Goal: Task Accomplishment & Management: Manage account settings

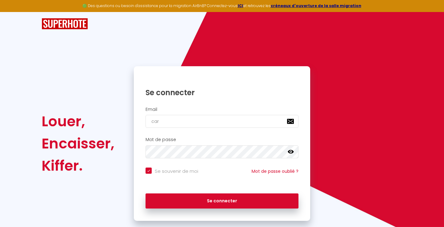
type input "caro"
checkbox input "true"
type input "carol"
checkbox input "true"
type input "[PERSON_NAME]"
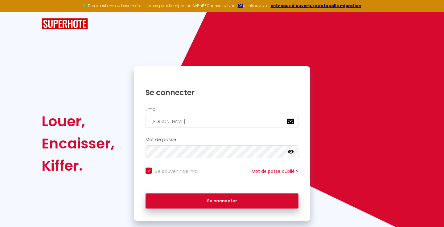
checkbox input "true"
type input "carolej"
checkbox input "true"
type input "carolejo"
checkbox input "true"
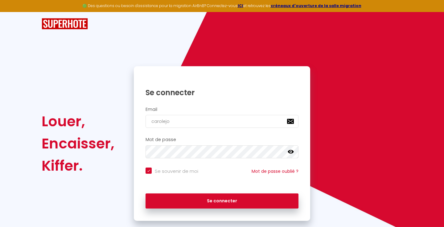
type input "carolejou"
checkbox input "true"
type input "carolejourda"
checkbox input "true"
type input "carolejourdan"
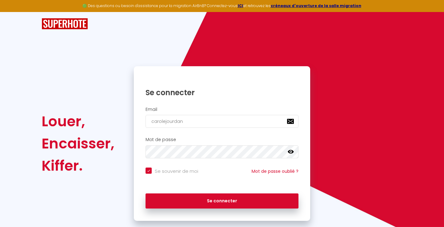
checkbox input "true"
type input "carolejourdan@"
checkbox input "true"
type input "carolejourdan@ou"
checkbox input "true"
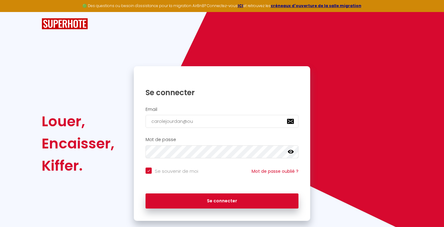
type input "carolejourdan@out"
checkbox input "true"
type input "carolejourdan@outl"
checkbox input "true"
type input "carolejourdan@outlo"
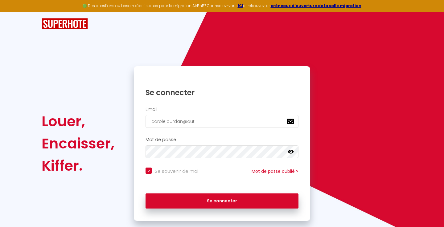
checkbox input "true"
type input "carolejourdan@outloo"
checkbox input "true"
type input "carolejourdan@outlook."
checkbox input "true"
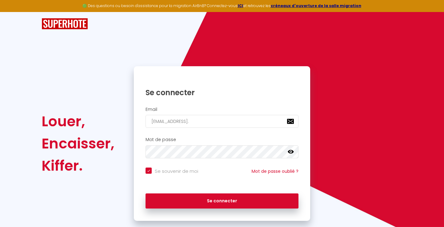
type input "carolejourdan@outlook.c"
checkbox input "true"
type input "carolejourdan@outlook.co"
checkbox input "true"
type input "[EMAIL_ADDRESS][DOMAIN_NAME]"
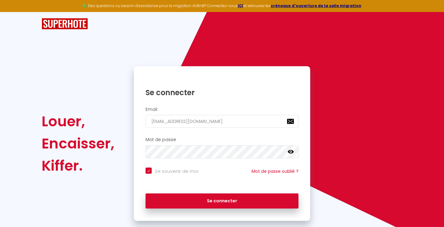
checkbox input "true"
type input "[EMAIL_ADDRESS][DOMAIN_NAME]"
click at [291, 152] on icon at bounding box center [291, 152] width 6 height 4
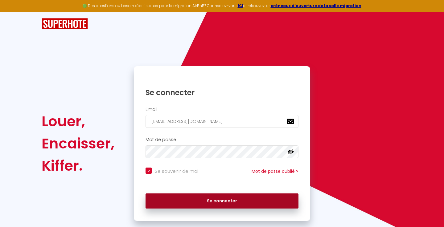
click at [224, 201] on button "Se connecter" at bounding box center [222, 201] width 153 height 15
checkbox input "true"
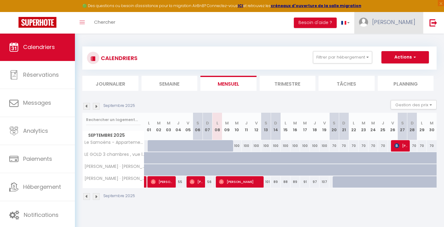
click at [408, 22] on span "[PERSON_NAME]" at bounding box center [393, 22] width 43 height 8
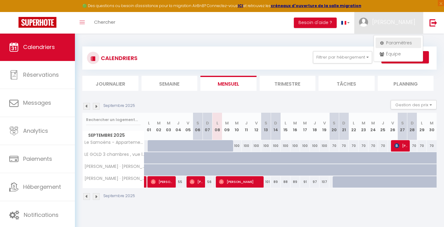
click at [402, 45] on link "Paramètres" at bounding box center [398, 43] width 46 height 10
select select "28"
select select "fr"
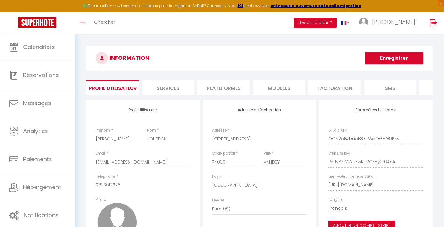
click at [226, 87] on li "Plateformes" at bounding box center [223, 87] width 52 height 15
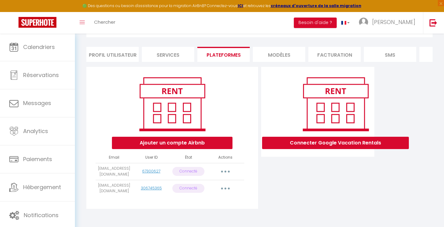
scroll to position [35, 0]
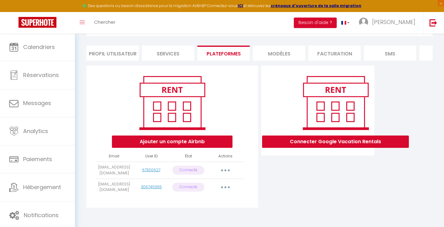
click at [226, 187] on button "button" at bounding box center [225, 188] width 17 height 10
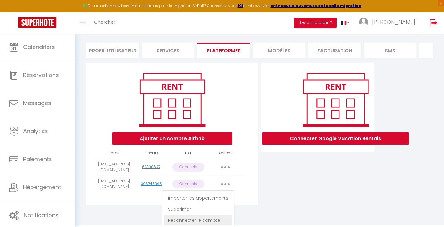
click at [211, 220] on link "Reconnecter le compte" at bounding box center [198, 220] width 68 height 10
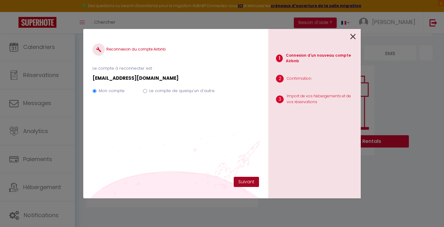
click at [252, 177] on button "Suivant" at bounding box center [246, 182] width 25 height 10
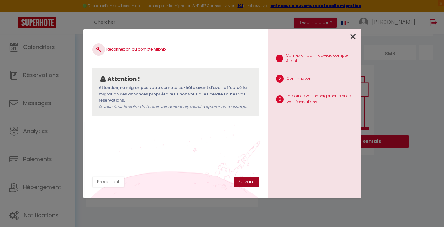
click at [246, 183] on button "Suivant" at bounding box center [246, 182] width 25 height 10
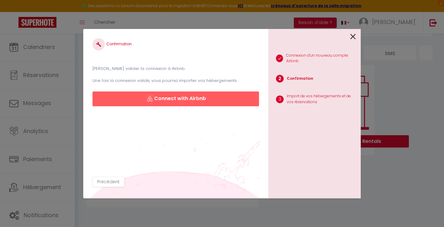
click at [204, 97] on button "Connect with Airbnb" at bounding box center [175, 99] width 166 height 15
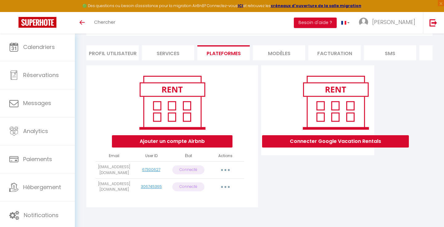
scroll to position [35, 0]
click at [224, 186] on icon "button" at bounding box center [225, 187] width 2 height 2
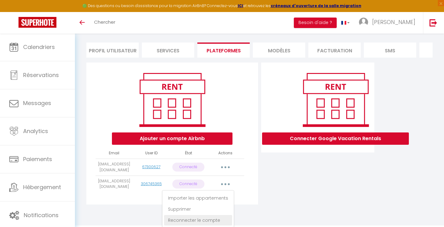
click at [206, 220] on link "Reconnecter le compte" at bounding box center [198, 220] width 68 height 10
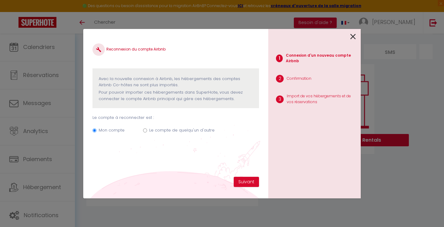
scroll to position [35, 0]
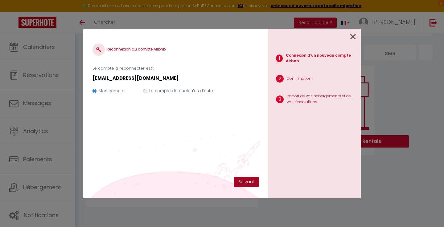
click at [241, 184] on button "Suivant" at bounding box center [246, 182] width 25 height 10
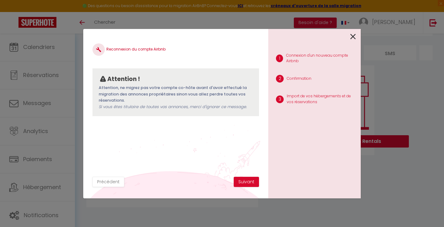
click at [241, 184] on button "Suivant" at bounding box center [246, 182] width 25 height 10
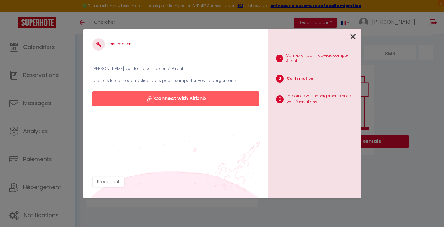
click at [222, 99] on button "Connect with Airbnb" at bounding box center [175, 99] width 166 height 15
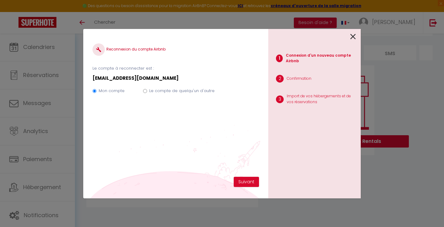
click at [243, 176] on div "Reconnexion du compte Airbnb Le compte à reconnecter est : carolejourdan@hotmai…" at bounding box center [175, 107] width 166 height 139
click at [241, 180] on button "Suivant" at bounding box center [246, 182] width 25 height 10
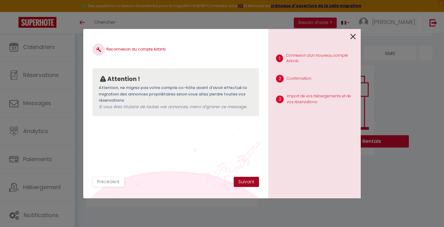
click at [241, 181] on button "Suivant" at bounding box center [246, 182] width 25 height 10
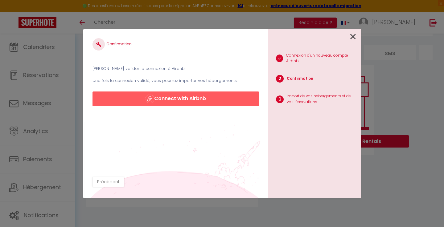
click at [224, 98] on button "Connect with Airbnb" at bounding box center [175, 99] width 166 height 15
click at [232, 99] on button "Connect with Airbnb" at bounding box center [175, 99] width 166 height 15
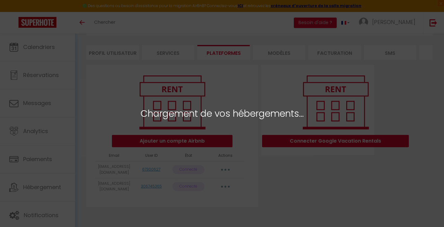
scroll to position [35, 0]
select select "66437"
select select "64504"
select select "64505"
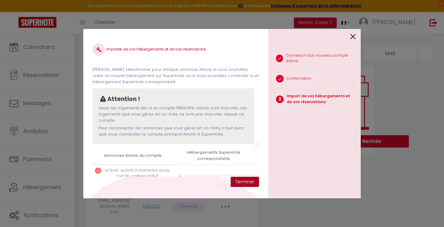
click at [241, 182] on button "Terminer" at bounding box center [245, 182] width 28 height 10
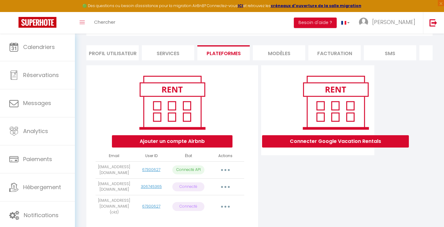
click at [225, 169] on icon "button" at bounding box center [225, 170] width 2 height 2
click at [219, 184] on link "Importer les appartements" at bounding box center [198, 184] width 68 height 10
select select "66437"
select select "64504"
select select "64505"
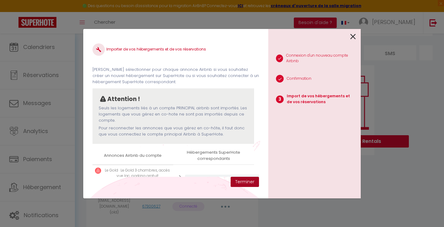
click at [243, 184] on button "Terminer" at bounding box center [245, 182] width 28 height 10
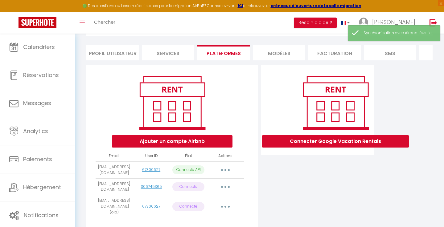
click at [225, 170] on icon "button" at bounding box center [225, 170] width 2 height 2
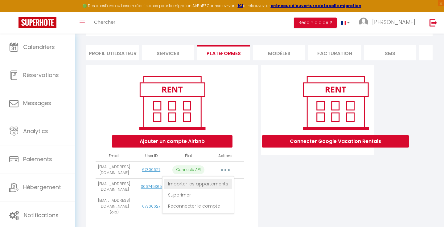
click at [219, 181] on link "Importer les appartements" at bounding box center [198, 184] width 68 height 10
select select "66437"
select select "64504"
select select "64505"
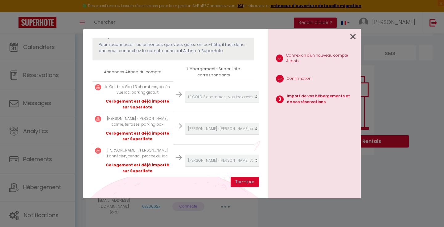
scroll to position [83, 0]
click at [241, 182] on button "Terminer" at bounding box center [245, 182] width 28 height 10
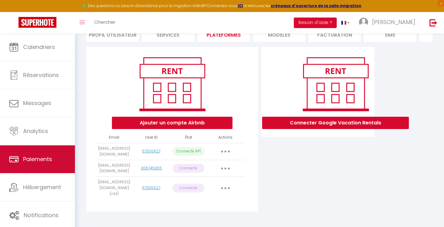
scroll to position [51, 0]
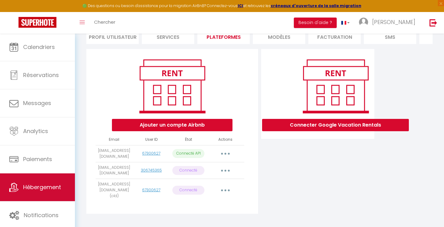
click at [40, 181] on link "Hébergement" at bounding box center [37, 188] width 75 height 28
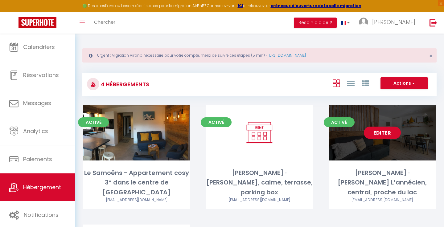
click at [343, 159] on div "Editer" at bounding box center [382, 132] width 107 height 55
select select "3"
select select "2"
select select "1"
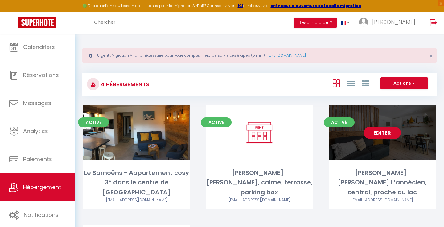
select select "28"
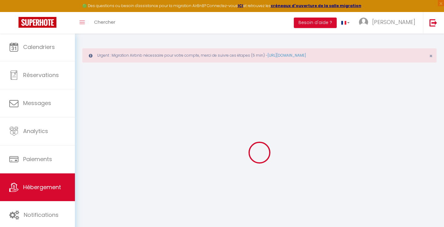
select select
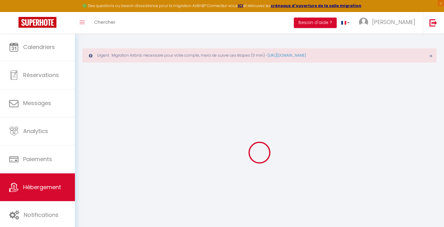
select select
checkbox input "false"
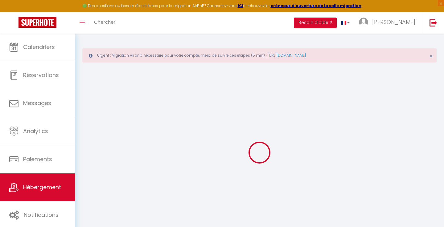
select select
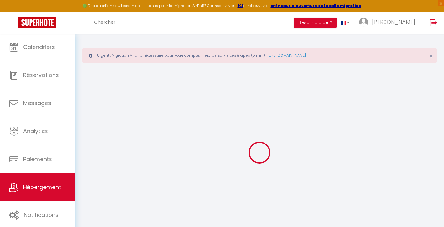
select select
checkbox input "false"
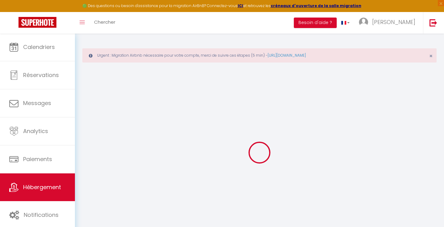
checkbox input "false"
select select
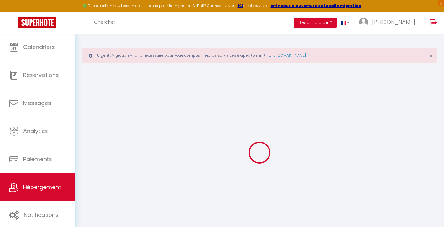
select select
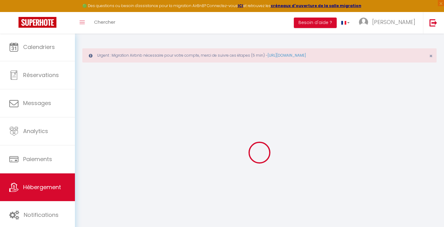
checkbox input "false"
select select
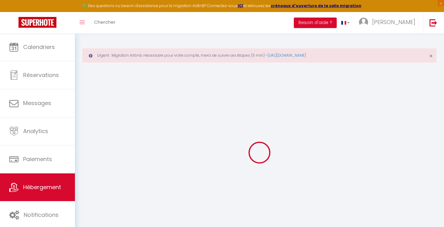
select select
type input "Charlie · Charlie L’annécien, central, proche du lac"
type input "Carole"
type input "110"
type input "15"
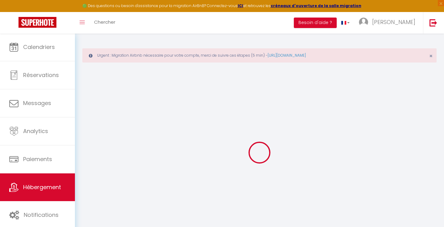
type input "60"
type input "4.00"
type input "300"
select select
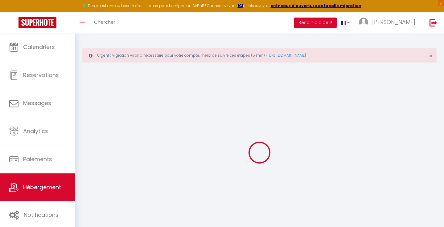
select select
type input "7 rue louis revon"
type input "74000"
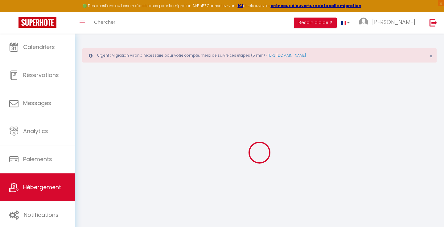
type input "Annecy"
type input "[EMAIL_ADDRESS][DOMAIN_NAME]"
select select
checkbox input "false"
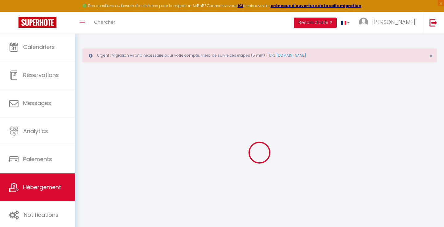
checkbox input "false"
type input "0"
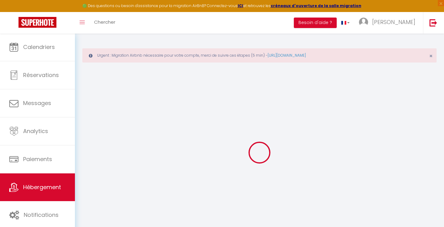
type input "0"
select select "+ 3 %"
select select "+ 21 %"
select select "+ 10 %"
select select
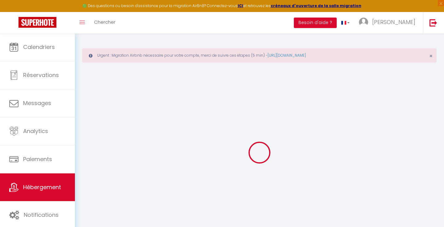
select select
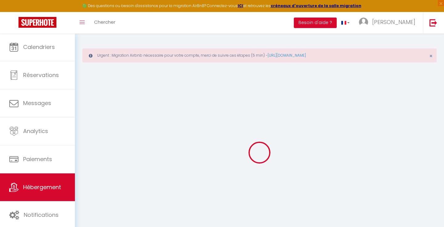
checkbox input "false"
select select "14:00"
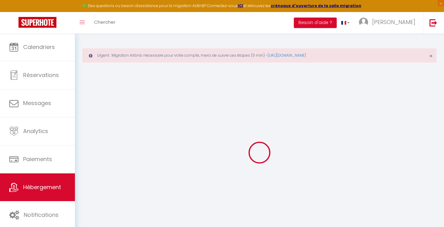
select select "11:00"
select select "30"
select select "120"
select select
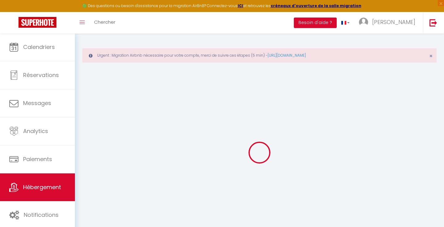
checkbox input "false"
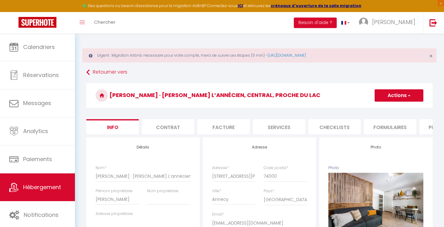
scroll to position [10, 0]
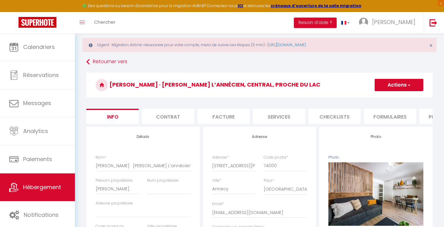
select select
checkbox input "false"
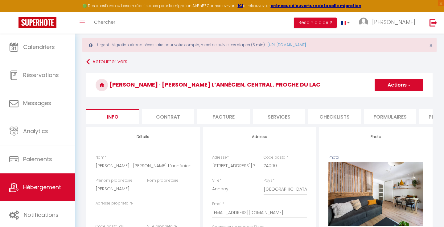
select select "-1"
select select "EUR"
select select
select select "7902-881686323232714876"
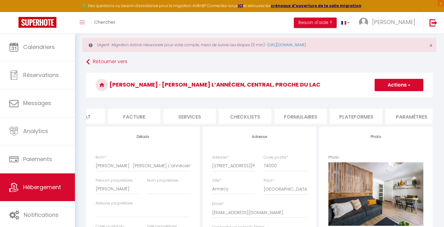
click at [365, 115] on li "Plateformes" at bounding box center [356, 116] width 52 height 15
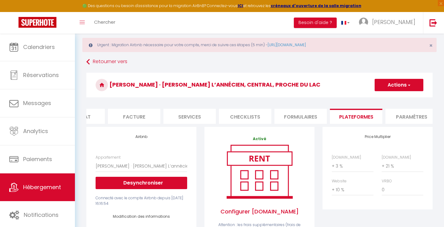
select select
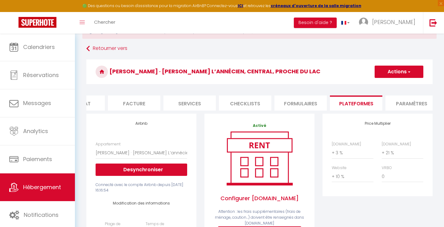
scroll to position [63, 0]
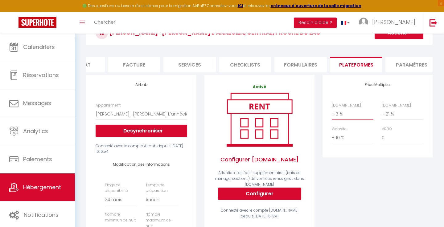
select select "+ 22 %"
select select
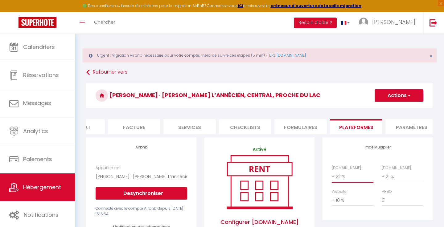
scroll to position [0, 0]
click at [407, 96] on span "button" at bounding box center [409, 95] width 4 height 6
click at [400, 109] on link "Enregistrer" at bounding box center [398, 109] width 49 height 8
select select "-1"
select select "EUR"
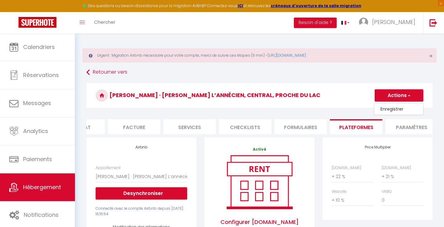
select select
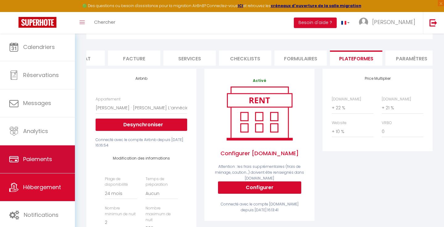
scroll to position [73, 0]
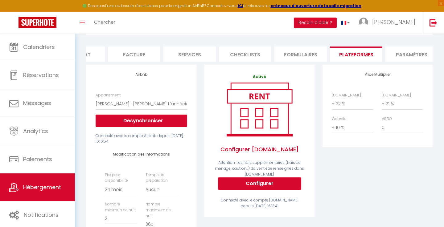
click at [40, 187] on span "Hébergement" at bounding box center [42, 187] width 38 height 8
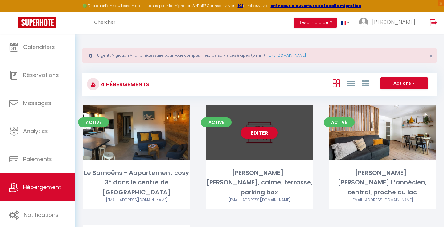
click at [287, 176] on div "Juliette · Juliette Annecy, calme, terrasse, parking box" at bounding box center [259, 182] width 107 height 29
select select "3"
select select "2"
select select "1"
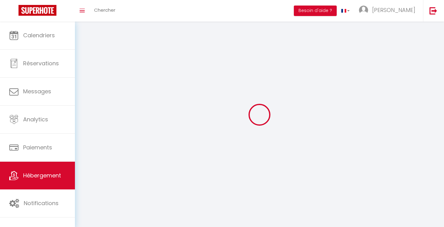
select select
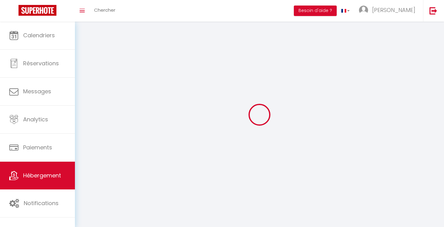
select select
checkbox input "false"
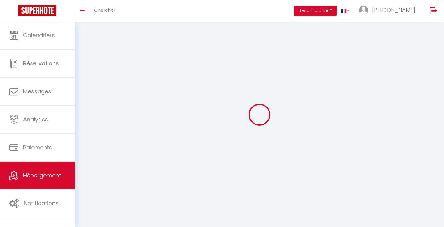
select select
select select "28"
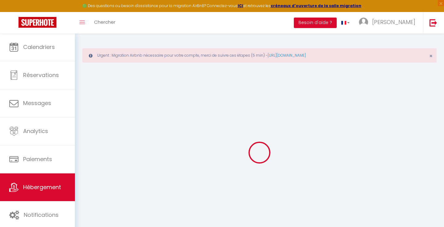
select select
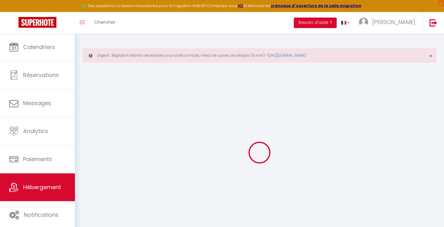
select select
checkbox input "false"
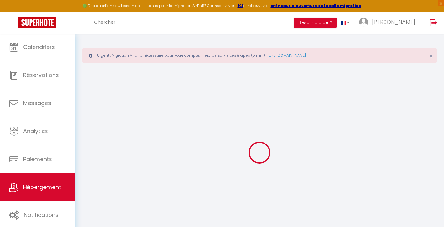
select select
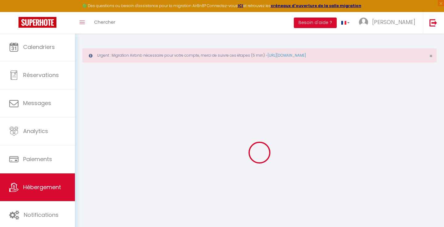
select select
checkbox input "false"
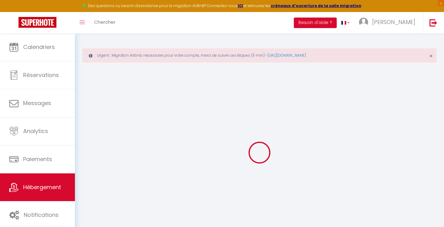
checkbox input "false"
select select
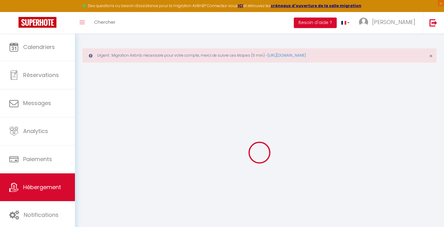
select select
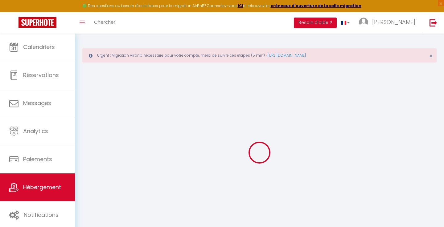
checkbox input "false"
select select
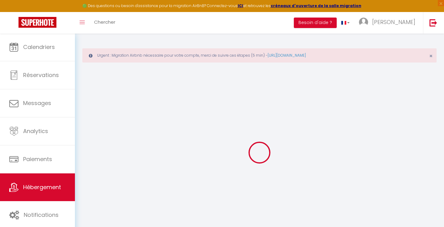
select select
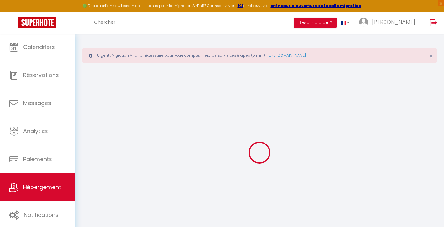
select select
checkbox input "false"
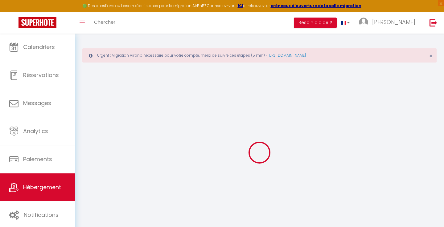
checkbox input "false"
select select
type input "Juliette · Juliette Annecy, calme, terrasse, parking box"
type input "Carole"
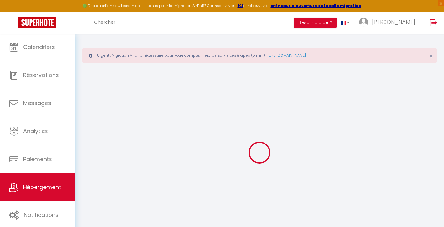
select select "2"
select select "0"
type input "65"
type input "10"
type input "60"
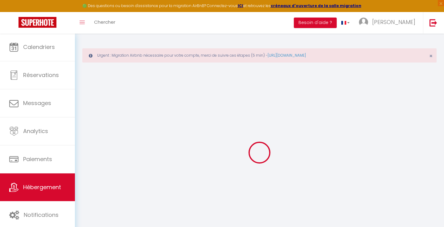
type input "4.00"
type input "400"
select select
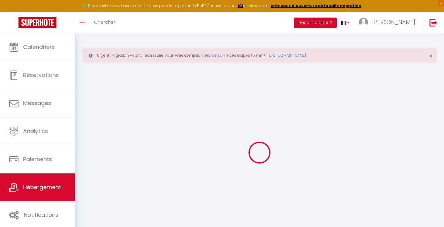
select select
type input "3 rue du 27E BCA"
type input "74000"
type input "Annecy"
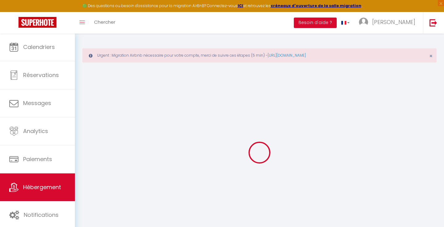
type input "[EMAIL_ADDRESS][DOMAIN_NAME]"
select select
checkbox input "false"
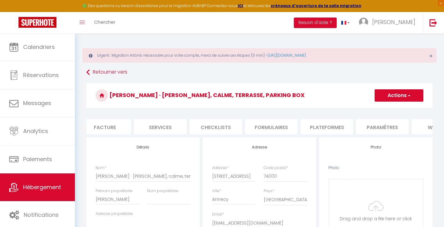
scroll to position [0, 139]
click at [314, 124] on li "Plateformes" at bounding box center [307, 126] width 52 height 15
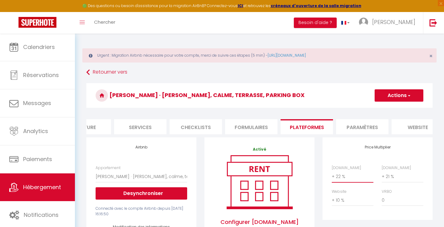
click at [391, 93] on button "Actions" at bounding box center [399, 95] width 49 height 12
click at [388, 108] on link "Enregistrer" at bounding box center [398, 109] width 49 height 8
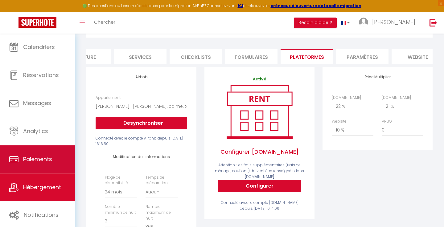
scroll to position [72, 0]
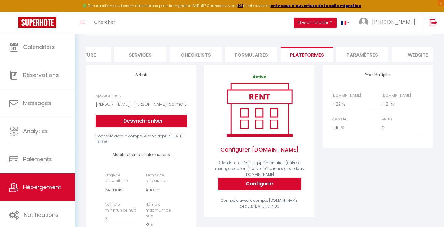
click at [36, 187] on span "Hébergement" at bounding box center [42, 187] width 38 height 8
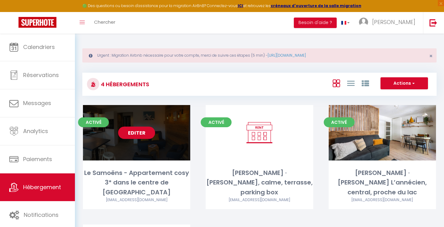
click at [149, 142] on div "Editer" at bounding box center [136, 132] width 107 height 55
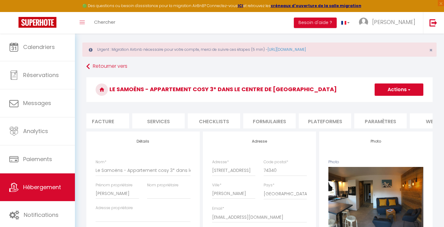
scroll to position [0, 155]
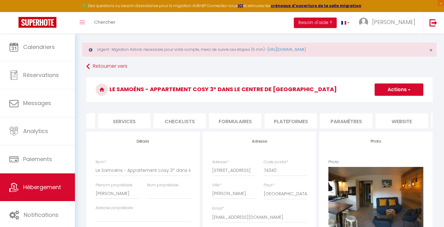
click at [304, 121] on li "Plateformes" at bounding box center [291, 120] width 52 height 15
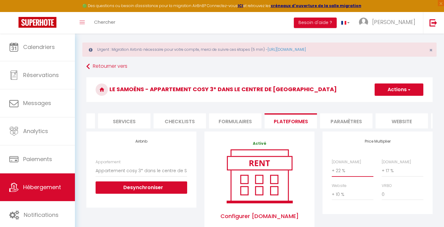
click at [393, 90] on button "Actions" at bounding box center [399, 90] width 49 height 12
click at [392, 107] on link "Enregistrer" at bounding box center [398, 103] width 49 height 8
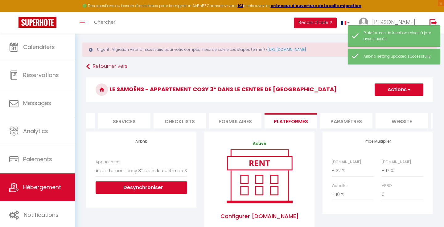
click at [304, 79] on h3 "Le Samoëns - Appartement cosy 3* dans le centre de Samoëns" at bounding box center [259, 89] width 346 height 25
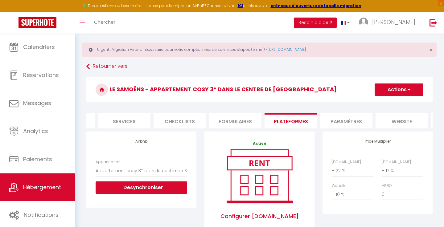
click at [39, 194] on link "Hébergement" at bounding box center [37, 188] width 75 height 28
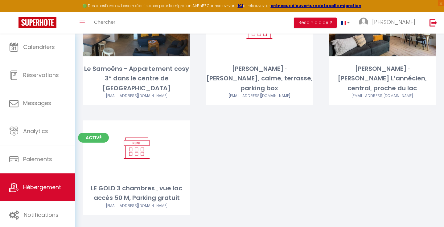
scroll to position [104, 0]
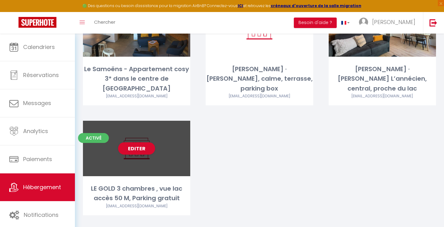
click at [140, 156] on div "Editer" at bounding box center [136, 148] width 107 height 55
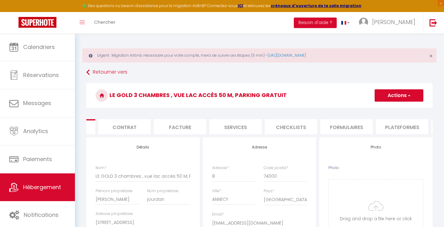
scroll to position [0, 53]
click at [396, 128] on li "Plateformes" at bounding box center [392, 126] width 52 height 15
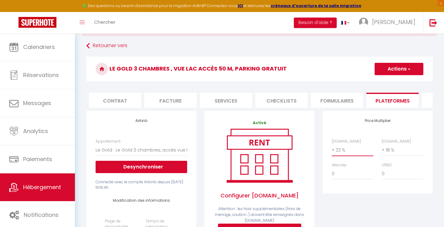
scroll to position [20, 0]
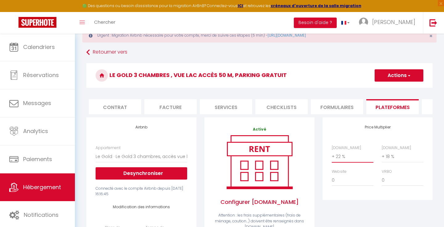
click at [388, 76] on button "Actions" at bounding box center [399, 75] width 49 height 12
click at [386, 91] on link "Enregistrer" at bounding box center [398, 89] width 49 height 8
click at [393, 74] on button "Actions" at bounding box center [399, 75] width 49 height 12
click at [392, 90] on link "Enregistrer" at bounding box center [398, 89] width 49 height 8
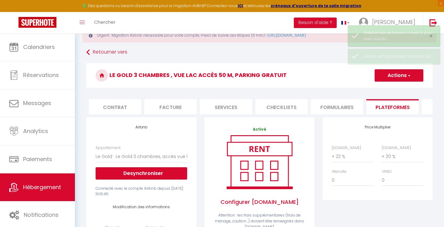
click at [39, 185] on span "Hébergement" at bounding box center [42, 187] width 38 height 8
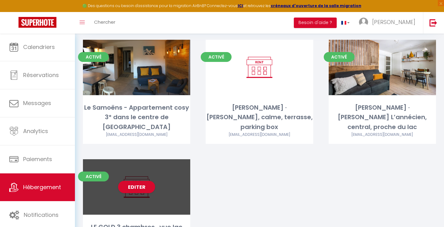
scroll to position [31, 0]
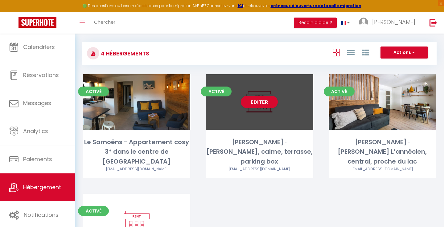
click at [250, 133] on div "Activé Editer Juliette · Juliette Annecy, calme, terrasse, parking box carolejo…" at bounding box center [259, 126] width 107 height 104
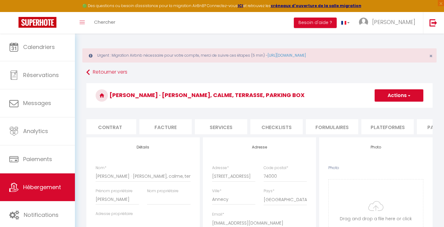
scroll to position [0, 66]
click at [391, 129] on li "Plateformes" at bounding box center [379, 126] width 52 height 15
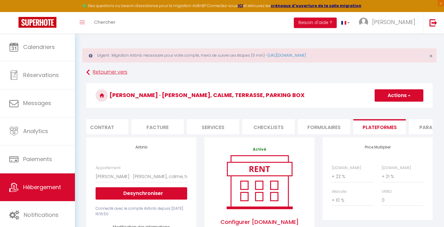
click at [91, 72] on link "Retourner vers" at bounding box center [259, 72] width 346 height 11
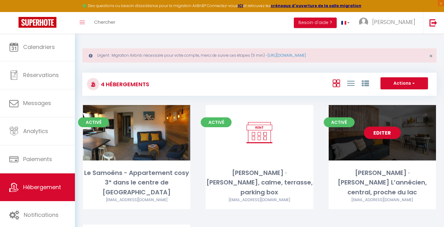
click at [337, 153] on div "Editer" at bounding box center [382, 132] width 107 height 55
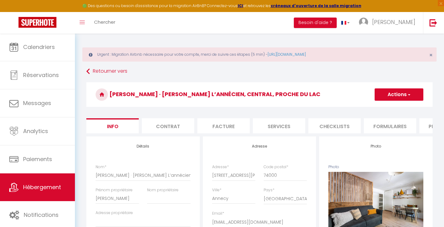
scroll to position [1, 0]
click at [425, 127] on li "Plateformes" at bounding box center [445, 126] width 52 height 15
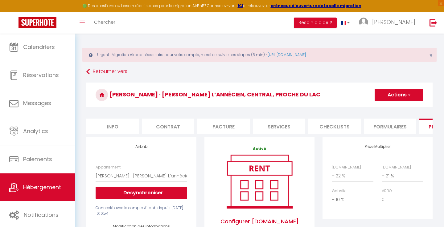
scroll to position [106, 0]
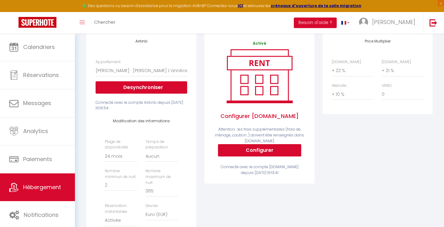
click at [46, 195] on link "Hébergement" at bounding box center [37, 188] width 75 height 28
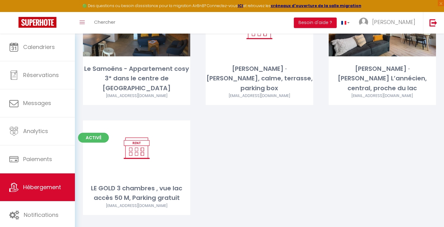
scroll to position [104, 0]
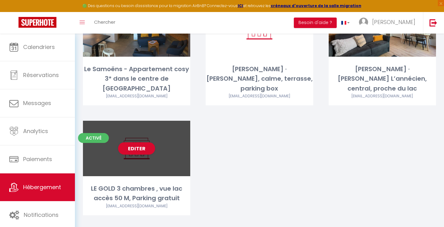
click at [157, 143] on div "Editer" at bounding box center [136, 148] width 107 height 55
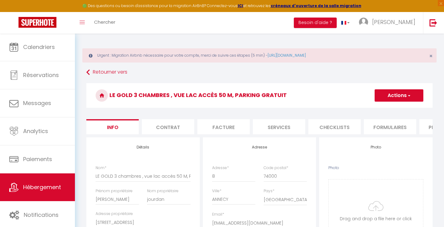
click at [409, 95] on span "button" at bounding box center [409, 95] width 4 height 6
click at [335, 184] on input "Photo" at bounding box center [376, 210] width 94 height 61
click at [425, 129] on li "Plateformes" at bounding box center [445, 126] width 52 height 15
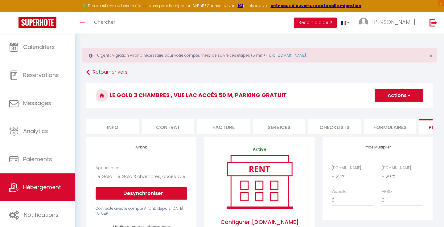
scroll to position [7, 0]
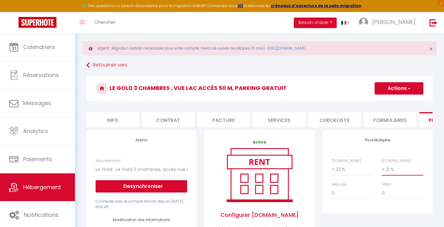
click at [380, 88] on button "Actions" at bounding box center [399, 88] width 49 height 12
click at [381, 99] on link "Enregistrer" at bounding box center [398, 102] width 49 height 8
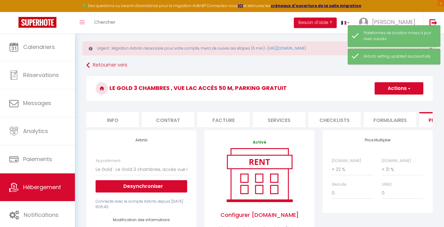
click at [32, 190] on span "Hébergement" at bounding box center [42, 187] width 38 height 8
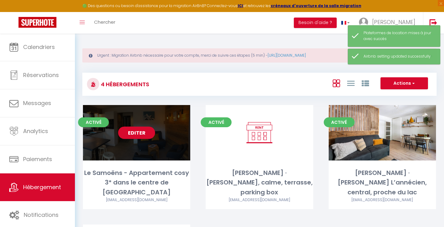
click at [147, 146] on div "Editer" at bounding box center [136, 132] width 107 height 55
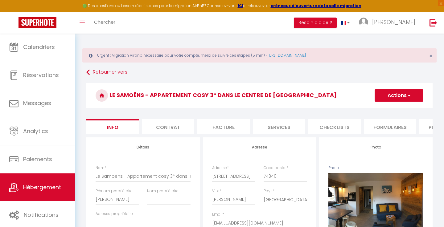
click at [428, 124] on li "Plateformes" at bounding box center [445, 126] width 52 height 15
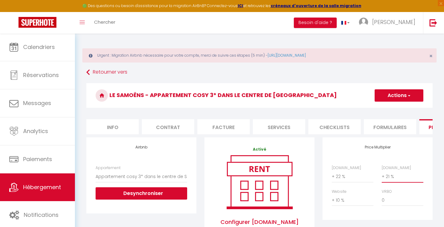
click at [403, 93] on button "Actions" at bounding box center [399, 95] width 49 height 12
click at [399, 109] on link "Enregistrer" at bounding box center [398, 109] width 49 height 8
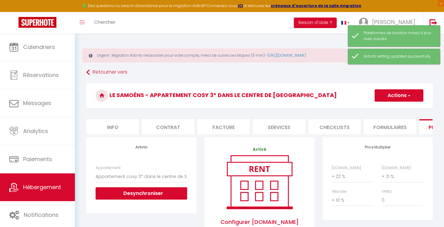
click at [331, 85] on h3 "Le Samoëns - Appartement cosy 3* dans le centre de Samoëns" at bounding box center [259, 95] width 346 height 25
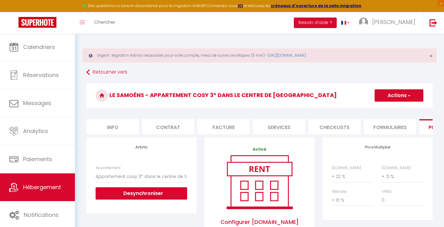
click at [36, 191] on span "Hébergement" at bounding box center [42, 187] width 38 height 8
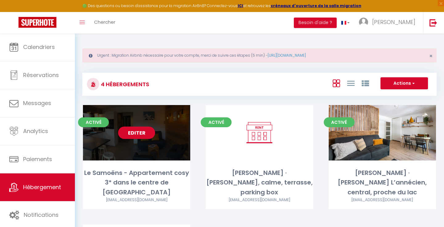
click at [121, 157] on div "Editer" at bounding box center [136, 132] width 107 height 55
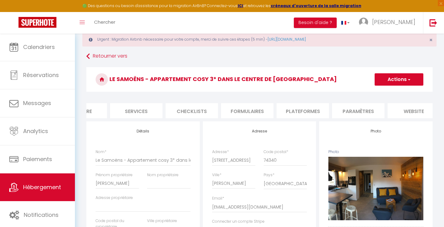
scroll to position [0, 158]
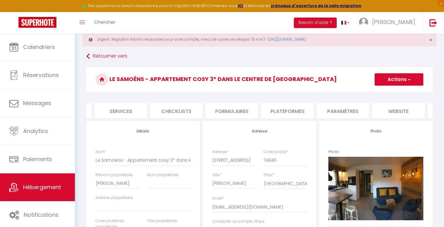
click at [348, 110] on li "Paramètres" at bounding box center [343, 110] width 52 height 15
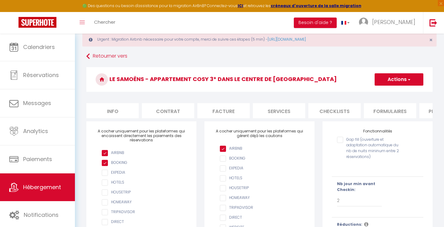
click at [285, 108] on li "Services" at bounding box center [279, 110] width 52 height 15
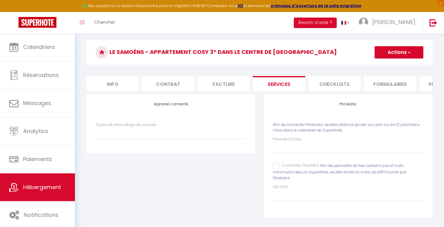
scroll to position [43, 0]
click at [224, 82] on li "Facture" at bounding box center [223, 84] width 52 height 15
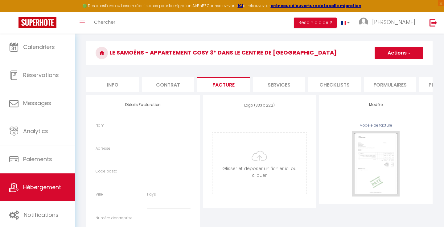
click at [183, 86] on li "Contrat" at bounding box center [168, 84] width 52 height 15
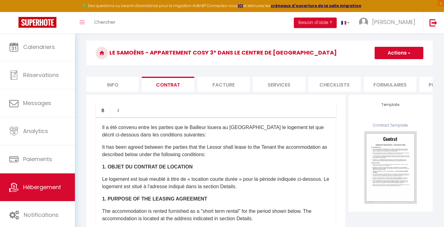
click at [126, 88] on li "Info" at bounding box center [112, 84] width 52 height 15
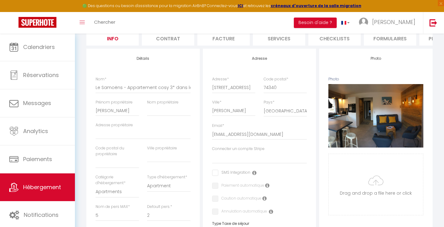
scroll to position [161, 0]
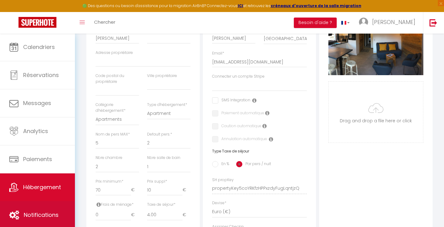
click at [42, 218] on span "Notifications" at bounding box center [41, 215] width 35 height 8
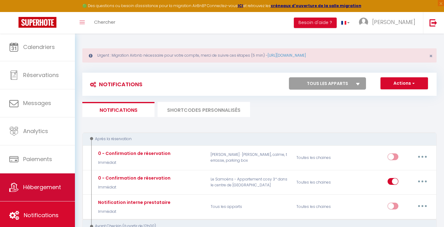
click at [41, 195] on link "Hébergement" at bounding box center [37, 188] width 75 height 28
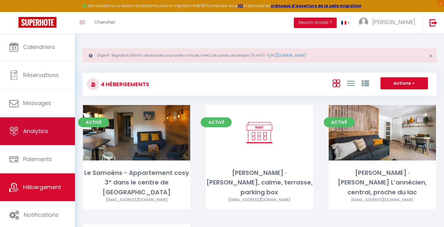
click at [51, 137] on link "Analytics" at bounding box center [37, 131] width 75 height 28
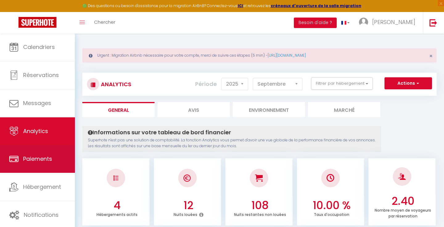
click at [42, 168] on link "Paiements" at bounding box center [37, 159] width 75 height 28
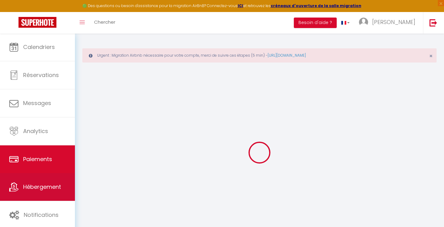
click at [36, 184] on span "Hébergement" at bounding box center [42, 187] width 38 height 8
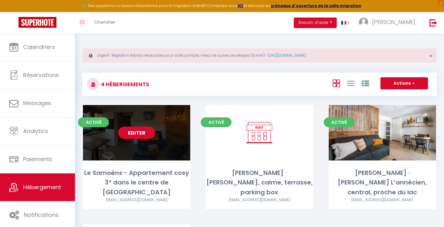
click at [120, 172] on div "Le Samoëns - Appartement cosy 3* dans le centre de Samoëns" at bounding box center [136, 182] width 107 height 29
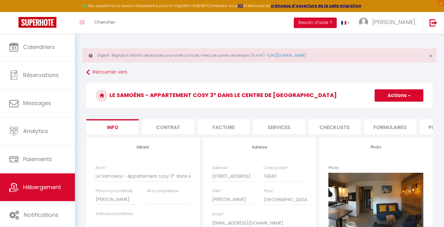
click at [412, 95] on button "Actions" at bounding box center [399, 95] width 49 height 12
click at [347, 98] on h3 "Le Samoëns - Appartement cosy 3* dans le centre de Samoëns" at bounding box center [259, 95] width 346 height 25
click at [275, 122] on li "Services" at bounding box center [279, 126] width 52 height 15
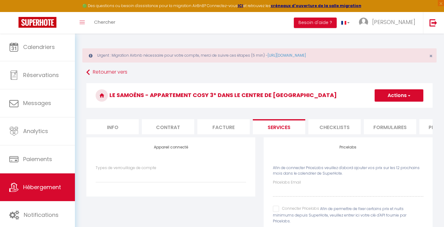
scroll to position [43, 0]
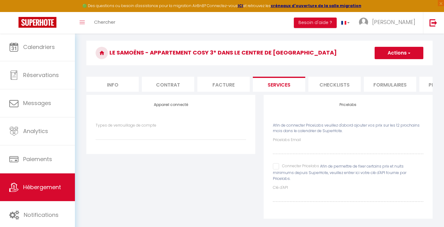
click at [174, 86] on li "Contrat" at bounding box center [168, 84] width 52 height 15
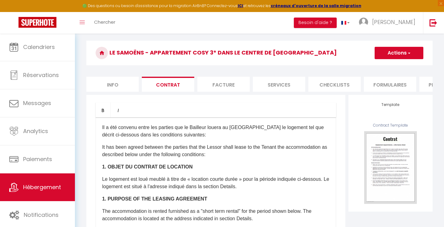
click at [128, 83] on li "Info" at bounding box center [112, 84] width 52 height 15
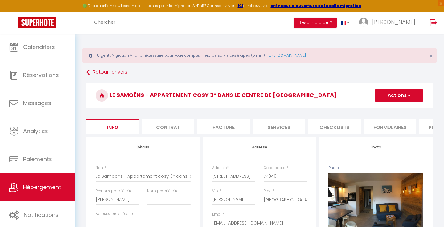
click at [412, 94] on button "Actions" at bounding box center [399, 95] width 49 height 12
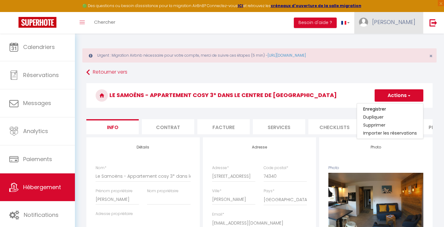
click at [415, 20] on span "[PERSON_NAME]" at bounding box center [393, 22] width 43 height 8
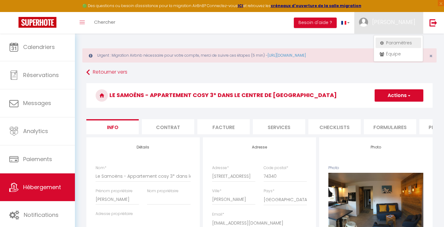
click at [398, 40] on link "Paramètres" at bounding box center [398, 43] width 46 height 10
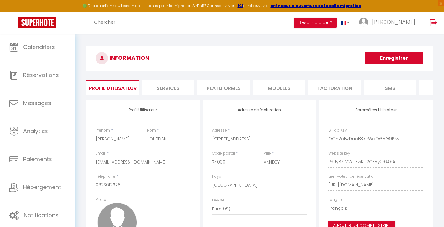
click at [186, 89] on li "Services" at bounding box center [168, 87] width 52 height 15
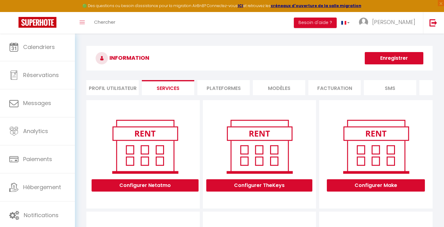
click at [224, 83] on li "Plateformes" at bounding box center [223, 87] width 52 height 15
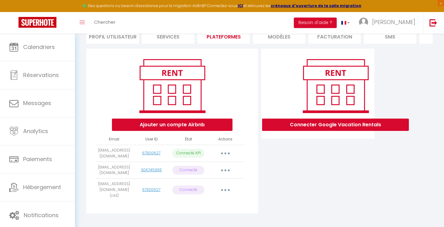
scroll to position [51, 0]
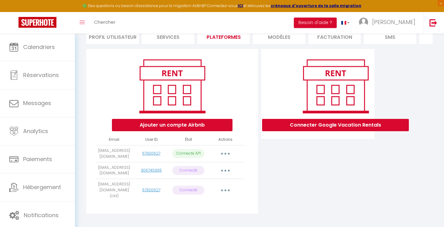
click at [228, 170] on button "button" at bounding box center [225, 171] width 17 height 10
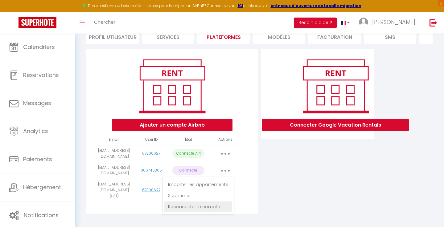
click at [216, 209] on link "Reconnecter le compte" at bounding box center [198, 207] width 68 height 10
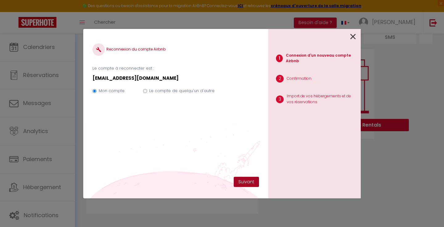
click at [240, 180] on button "Suivant" at bounding box center [246, 182] width 25 height 10
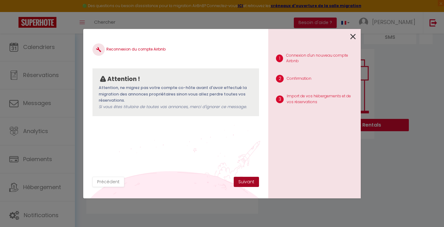
click at [244, 183] on button "Suivant" at bounding box center [246, 182] width 25 height 10
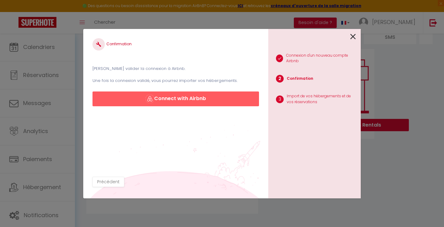
click at [224, 100] on button "Connect with Airbnb" at bounding box center [175, 99] width 166 height 15
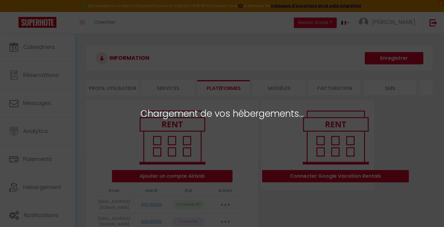
select select "64514"
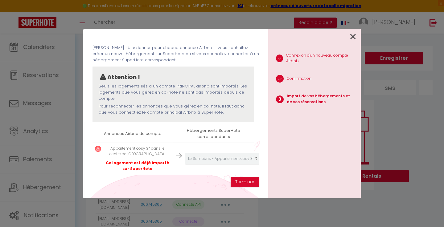
scroll to position [22, 0]
click at [239, 181] on button "Terminer" at bounding box center [245, 182] width 28 height 10
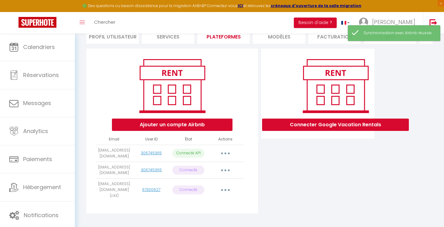
scroll to position [51, 0]
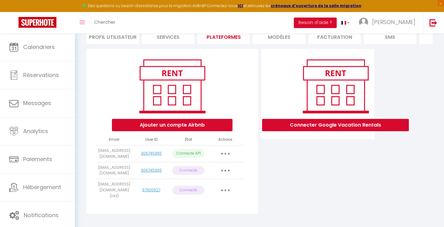
click at [227, 171] on button "button" at bounding box center [225, 171] width 17 height 10
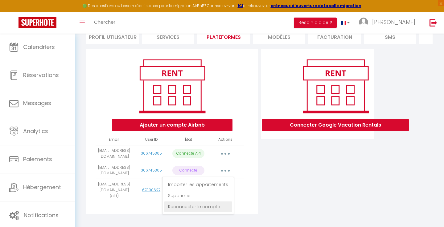
click at [215, 209] on link "Reconnecter le compte" at bounding box center [198, 207] width 68 height 10
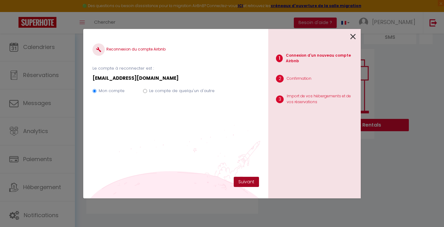
click at [239, 182] on button "Suivant" at bounding box center [246, 182] width 25 height 10
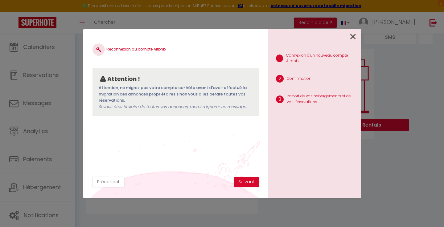
click at [239, 182] on button "Suivant" at bounding box center [246, 182] width 25 height 10
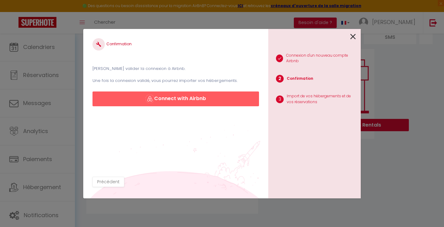
click at [212, 96] on button "Connect with Airbnb" at bounding box center [175, 99] width 166 height 15
click at [352, 38] on icon at bounding box center [353, 36] width 6 height 9
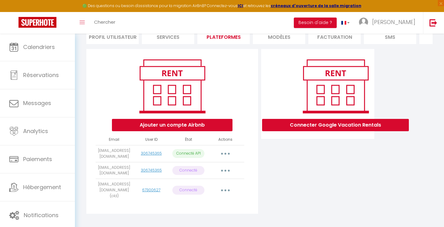
click at [226, 170] on icon "button" at bounding box center [225, 171] width 2 height 2
click at [216, 185] on link "Importer les appartements" at bounding box center [198, 184] width 68 height 10
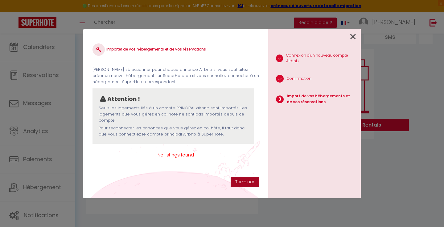
click at [239, 181] on button "Terminer" at bounding box center [245, 182] width 28 height 10
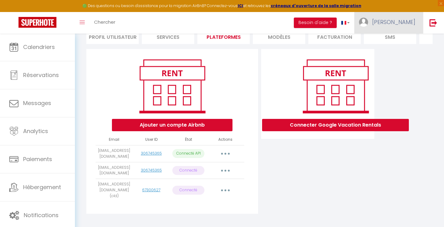
click at [412, 23] on span "[PERSON_NAME]" at bounding box center [393, 22] width 43 height 8
click at [404, 81] on div "Ajouter un compte Airbnb Email User ID État Actions carolejourdan@hotmail.com 3…" at bounding box center [259, 133] width 349 height 169
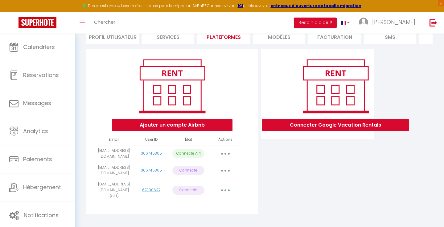
click at [224, 169] on button "button" at bounding box center [225, 171] width 17 height 10
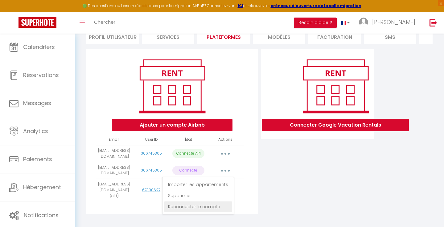
click at [215, 204] on link "Reconnecter le compte" at bounding box center [198, 207] width 68 height 10
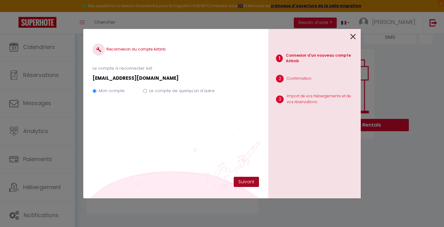
click at [242, 181] on button "Suivant" at bounding box center [246, 182] width 25 height 10
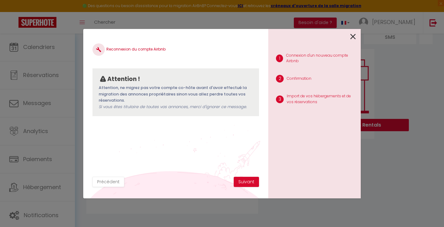
click at [242, 181] on button "Suivant" at bounding box center [246, 182] width 25 height 10
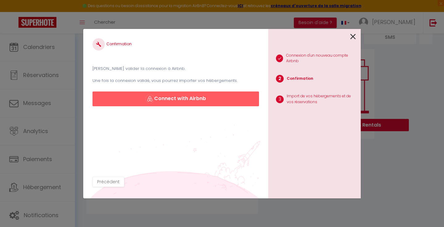
click at [228, 101] on button "Connect with Airbnb" at bounding box center [175, 99] width 166 height 15
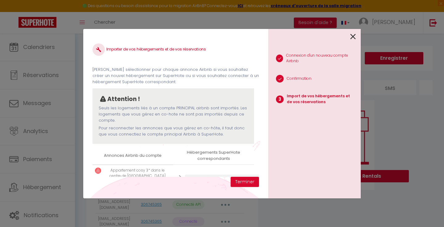
select select "64514"
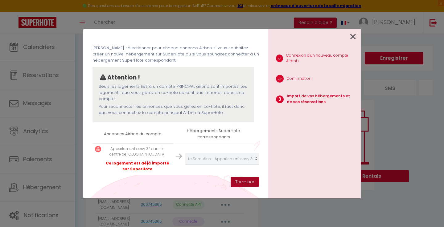
click at [246, 183] on button "Terminer" at bounding box center [245, 182] width 28 height 10
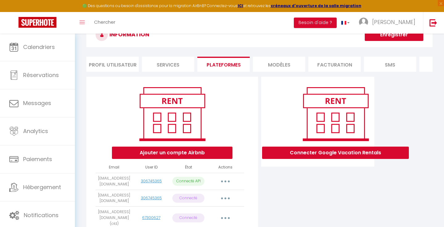
scroll to position [33, 0]
